Goal: Find specific page/section: Find specific page/section

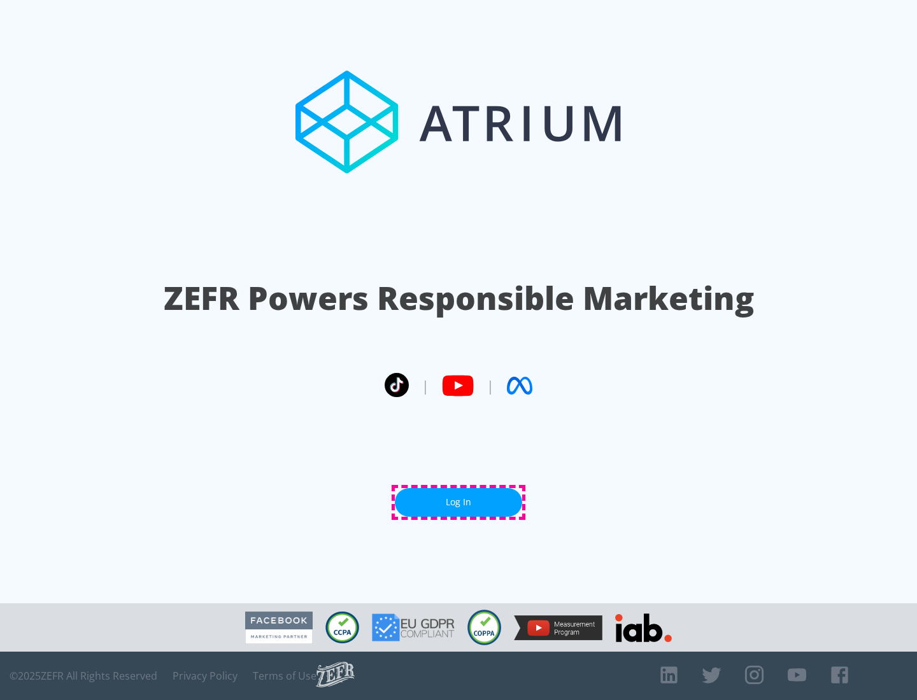
click at [458, 502] on link "Log In" at bounding box center [458, 502] width 127 height 29
